Goal: Find specific page/section: Find specific page/section

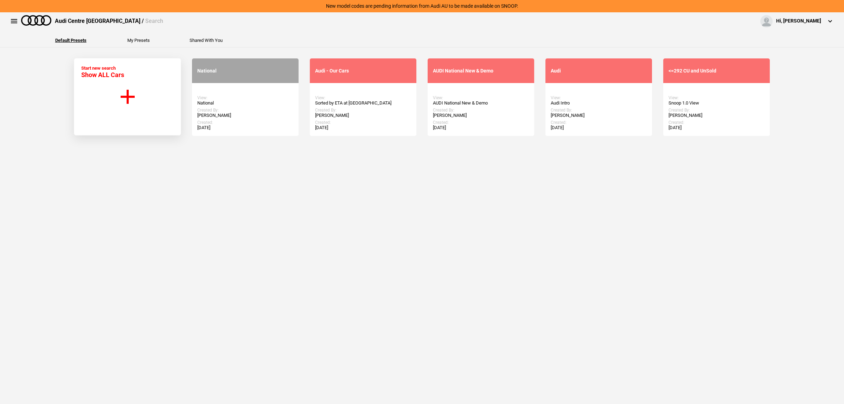
click at [243, 98] on link "Start Search" at bounding box center [245, 97] width 43 height 13
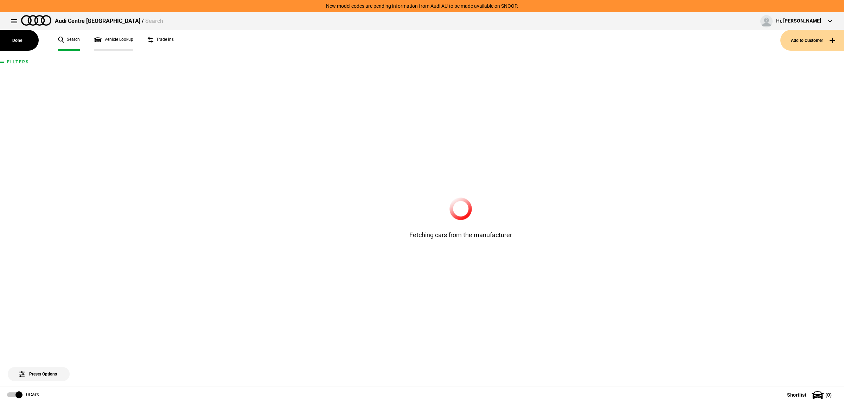
click at [108, 40] on link "Vehicle Lookup" at bounding box center [113, 40] width 39 height 21
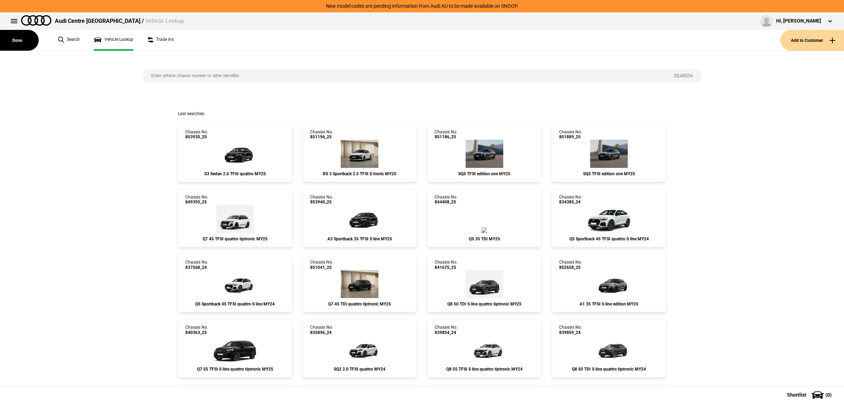
click at [201, 76] on input "search" at bounding box center [403, 76] width 522 height 14
paste input "858028"
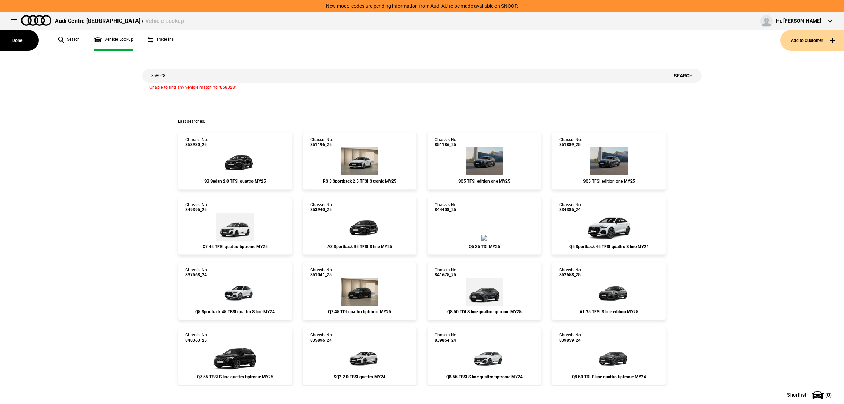
click at [178, 78] on input "858028" at bounding box center [403, 76] width 522 height 14
paste input "WUAZZZGY0SA91106"
type input "WUAZZZGY0SA911068"
